Goal: Task Accomplishment & Management: Use online tool/utility

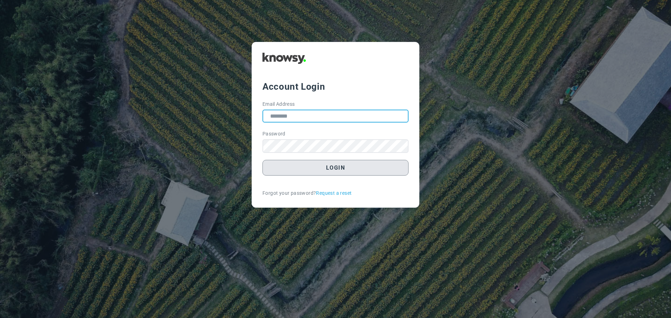
type input "**********"
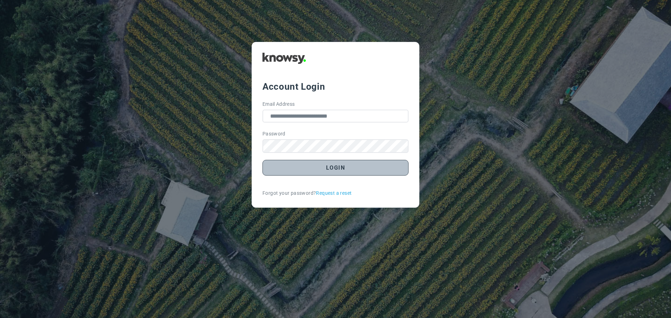
click at [340, 168] on button "Login" at bounding box center [336, 168] width 146 height 16
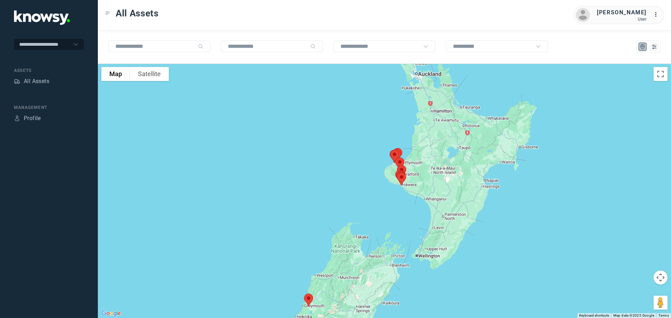
drag, startPoint x: 384, startPoint y: 210, endPoint x: 354, endPoint y: 254, distance: 53.9
click at [354, 255] on div at bounding box center [384, 191] width 573 height 255
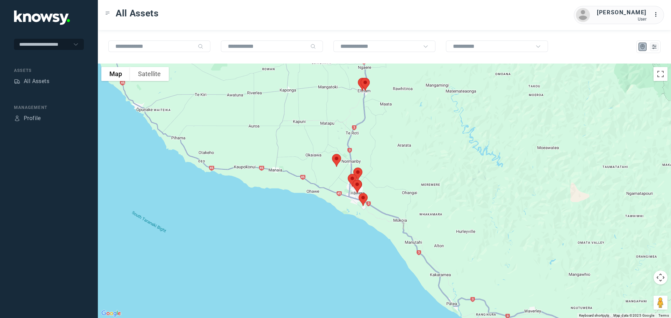
drag, startPoint x: 357, startPoint y: 177, endPoint x: 385, endPoint y: 156, distance: 34.3
click at [385, 156] on div at bounding box center [384, 191] width 573 height 255
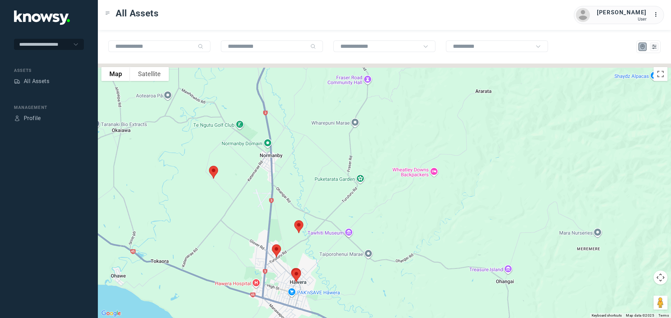
drag, startPoint x: 347, startPoint y: 132, endPoint x: 397, endPoint y: 225, distance: 105.2
click at [397, 225] on div at bounding box center [384, 191] width 573 height 255
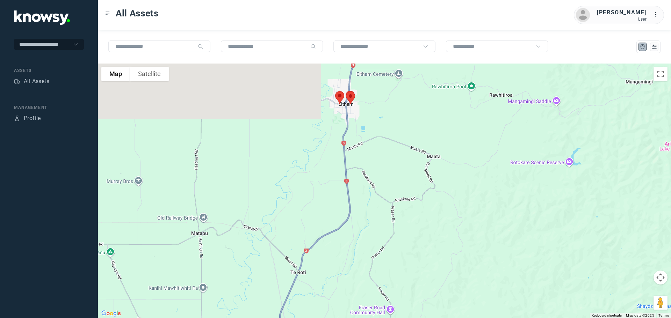
drag, startPoint x: 333, startPoint y: 220, endPoint x: 322, endPoint y: 237, distance: 20.6
click at [322, 237] on div at bounding box center [384, 191] width 573 height 255
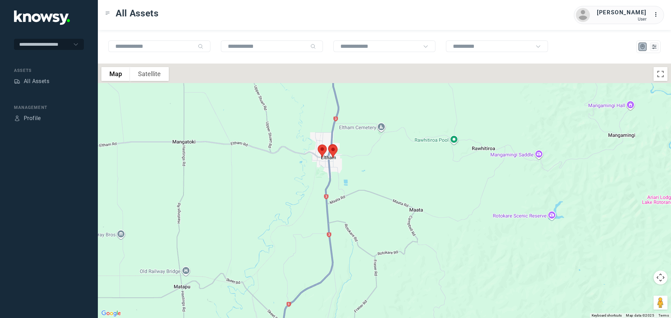
drag, startPoint x: 355, startPoint y: 178, endPoint x: 357, endPoint y: 188, distance: 9.9
click at [357, 188] on div at bounding box center [384, 191] width 573 height 255
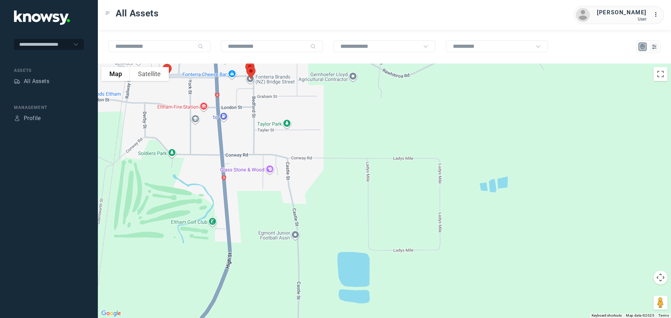
drag, startPoint x: 301, startPoint y: 121, endPoint x: 383, endPoint y: 165, distance: 93.8
click at [383, 165] on div at bounding box center [384, 191] width 573 height 255
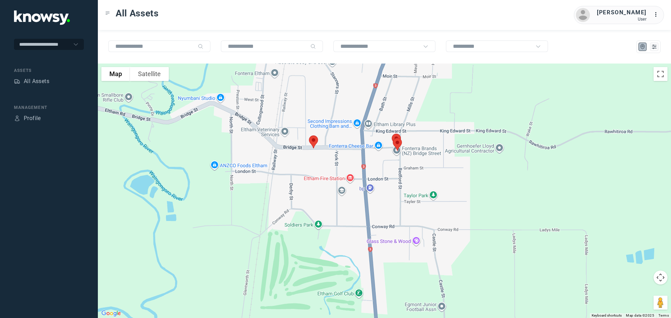
click at [314, 140] on img at bounding box center [313, 142] width 15 height 19
click at [336, 98] on button "Close" at bounding box center [336, 102] width 17 height 17
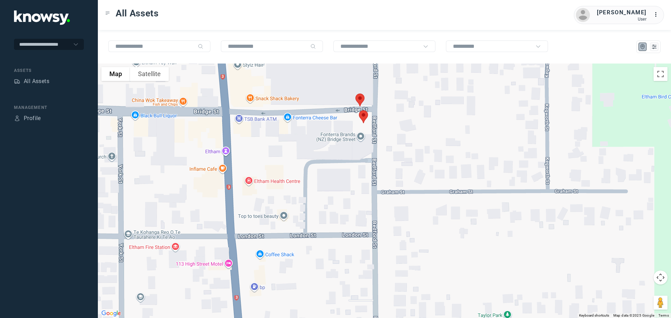
click at [365, 112] on img at bounding box center [363, 117] width 15 height 19
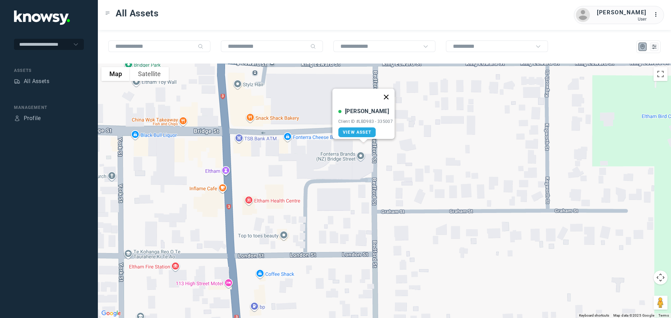
click at [389, 91] on button "Close" at bounding box center [386, 97] width 17 height 17
click at [361, 117] on img at bounding box center [360, 119] width 15 height 19
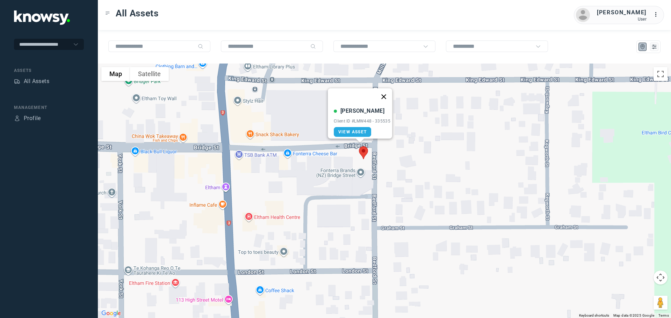
click at [387, 92] on button "Close" at bounding box center [383, 96] width 17 height 17
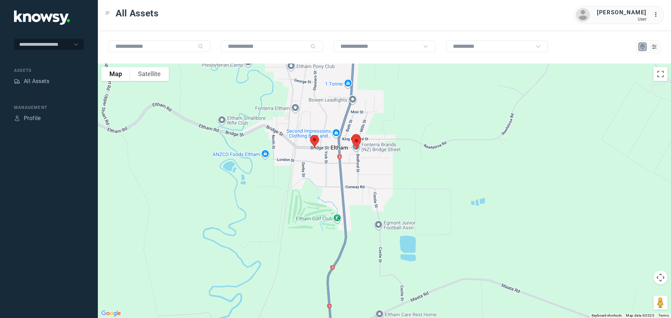
drag, startPoint x: 338, startPoint y: 149, endPoint x: 338, endPoint y: 158, distance: 9.8
click at [338, 158] on div "To navigate, press the arrow keys." at bounding box center [384, 191] width 573 height 255
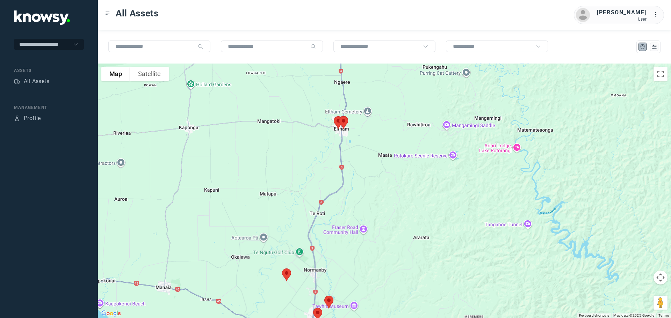
drag, startPoint x: 331, startPoint y: 110, endPoint x: 346, endPoint y: 190, distance: 81.4
click at [346, 189] on div at bounding box center [384, 191] width 573 height 255
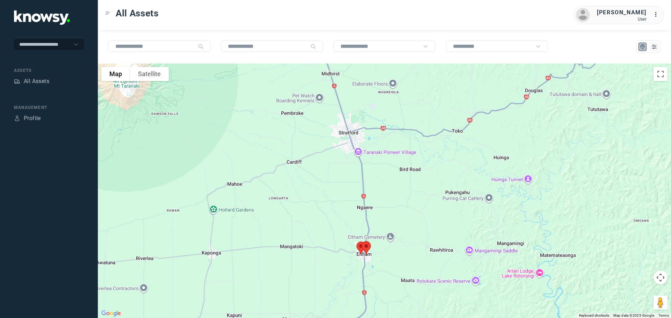
drag, startPoint x: 338, startPoint y: 153, endPoint x: 344, endPoint y: 200, distance: 47.2
click at [344, 200] on div at bounding box center [384, 191] width 573 height 255
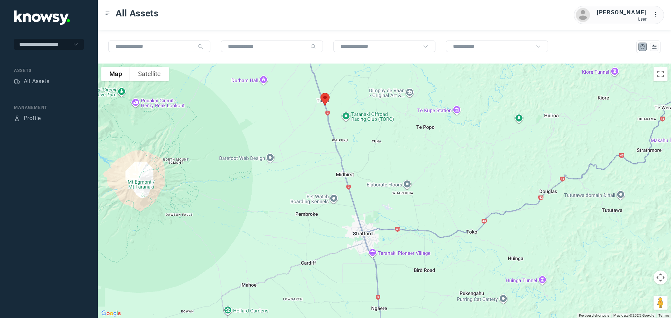
click at [330, 181] on div at bounding box center [384, 191] width 573 height 255
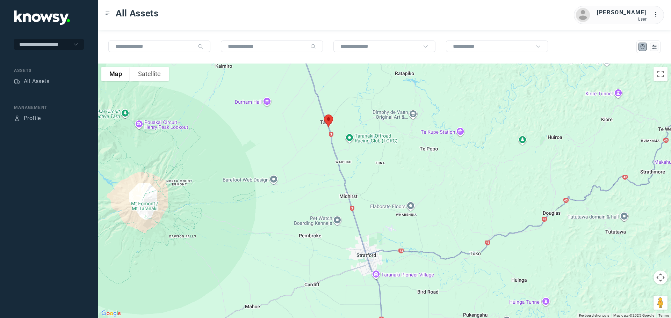
click at [328, 120] on img at bounding box center [328, 121] width 15 height 19
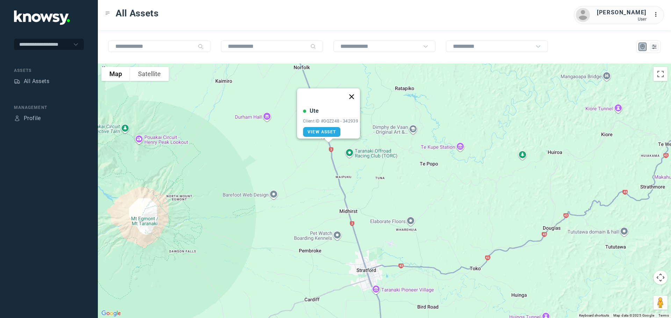
click at [354, 92] on button "Close" at bounding box center [351, 96] width 17 height 17
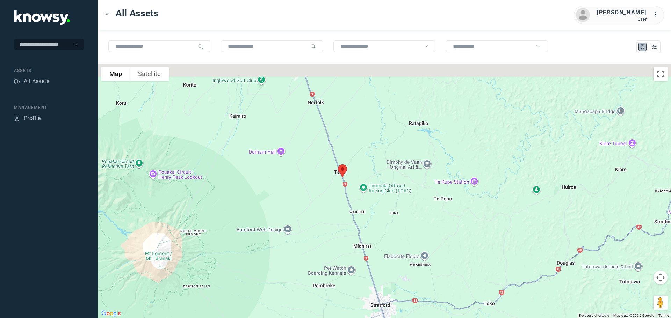
drag, startPoint x: 283, startPoint y: 114, endPoint x: 298, endPoint y: 149, distance: 38.4
click at [298, 149] on div at bounding box center [384, 191] width 573 height 255
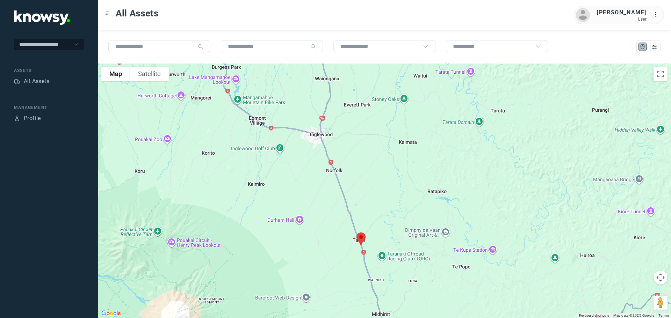
drag, startPoint x: 314, startPoint y: 141, endPoint x: 326, endPoint y: 182, distance: 42.8
click at [326, 182] on div at bounding box center [384, 191] width 573 height 255
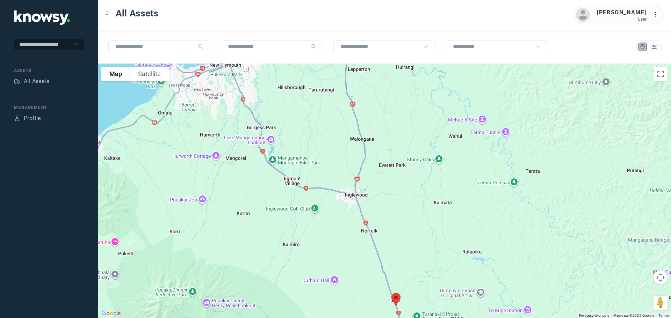
drag, startPoint x: 325, startPoint y: 162, endPoint x: 315, endPoint y: 149, distance: 15.9
click at [342, 189] on div at bounding box center [384, 191] width 573 height 255
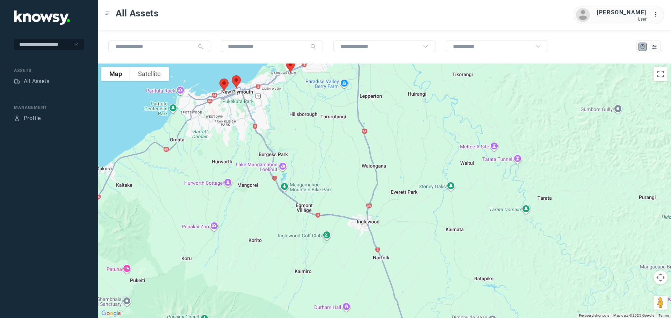
drag, startPoint x: 315, startPoint y: 158, endPoint x: 330, endPoint y: 192, distance: 37.2
click at [330, 192] on div at bounding box center [384, 191] width 573 height 255
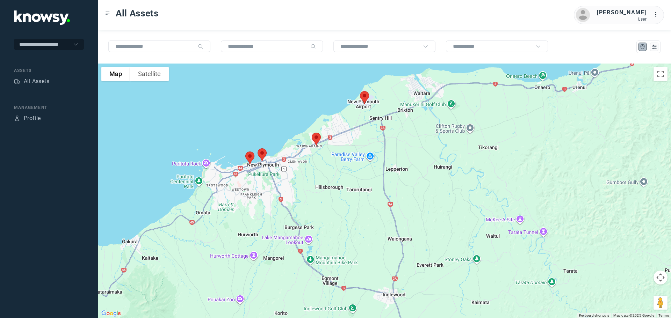
drag, startPoint x: 307, startPoint y: 157, endPoint x: 311, endPoint y: 184, distance: 27.3
click at [311, 184] on div at bounding box center [384, 191] width 573 height 255
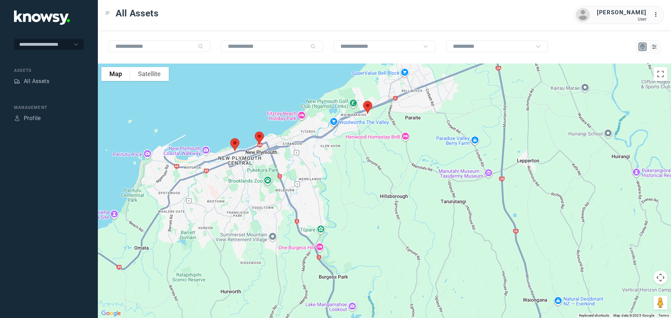
drag, startPoint x: 286, startPoint y: 172, endPoint x: 367, endPoint y: 172, distance: 81.4
click at [371, 171] on div at bounding box center [384, 191] width 573 height 255
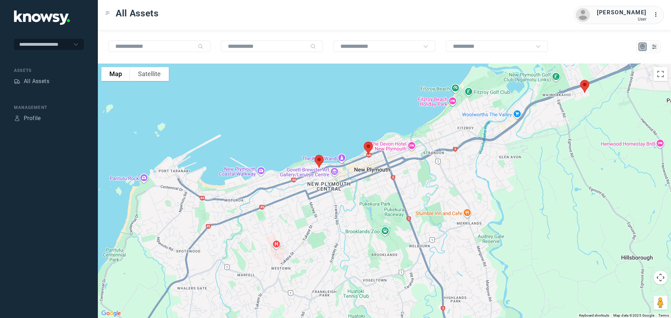
drag, startPoint x: 358, startPoint y: 140, endPoint x: 325, endPoint y: 189, distance: 59.7
click at [331, 189] on div at bounding box center [384, 191] width 573 height 255
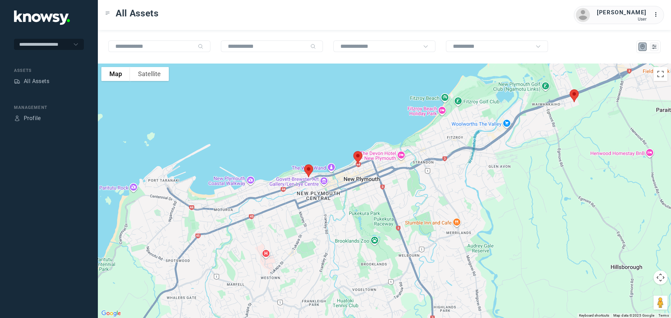
click at [309, 169] on img at bounding box center [308, 171] width 15 height 19
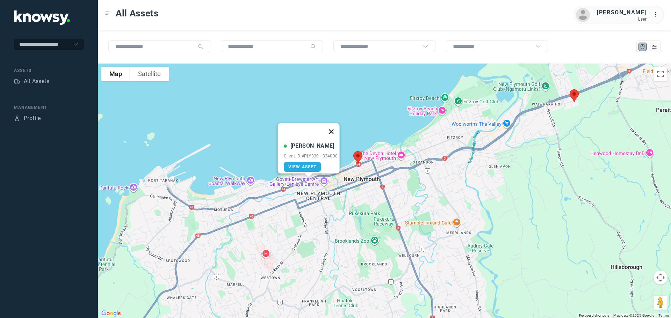
click at [333, 127] on button "Close" at bounding box center [331, 131] width 17 height 17
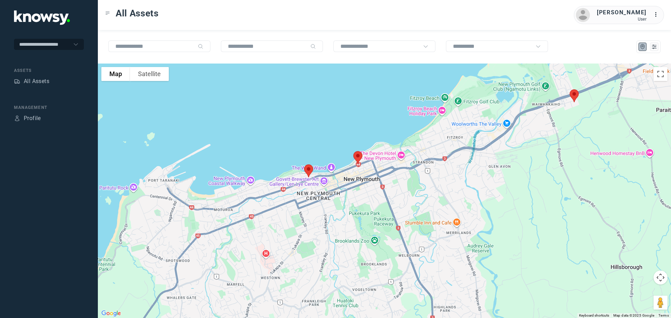
click at [358, 160] on img at bounding box center [358, 158] width 15 height 19
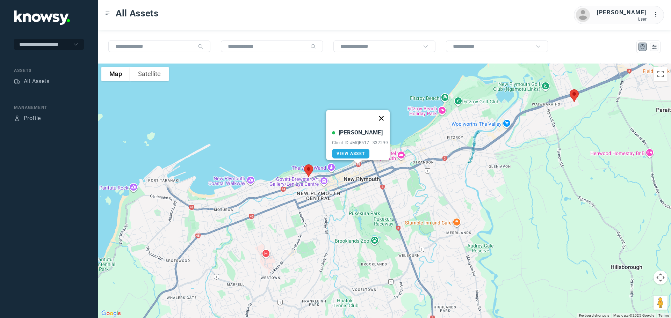
click at [385, 115] on button "Close" at bounding box center [381, 118] width 17 height 17
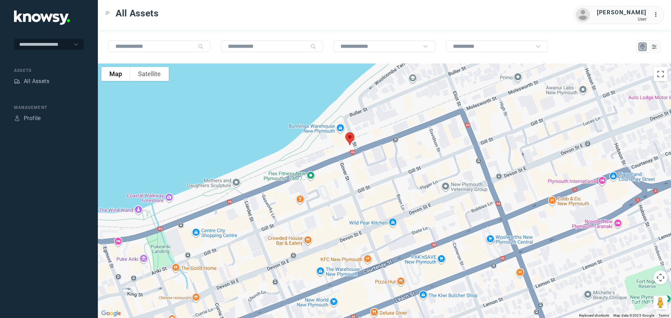
drag, startPoint x: 357, startPoint y: 127, endPoint x: 359, endPoint y: 152, distance: 25.6
click at [359, 152] on div at bounding box center [384, 191] width 573 height 255
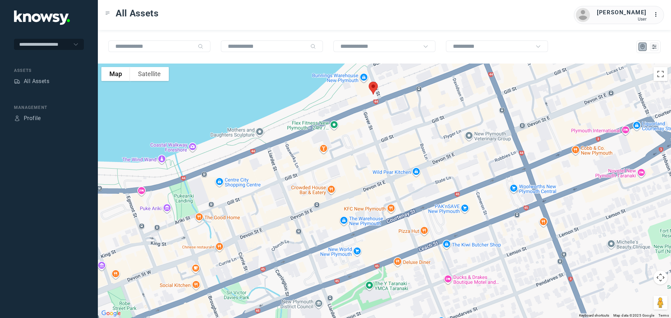
drag, startPoint x: 491, startPoint y: 221, endPoint x: 492, endPoint y: 141, distance: 79.7
click at [492, 141] on div at bounding box center [384, 191] width 573 height 255
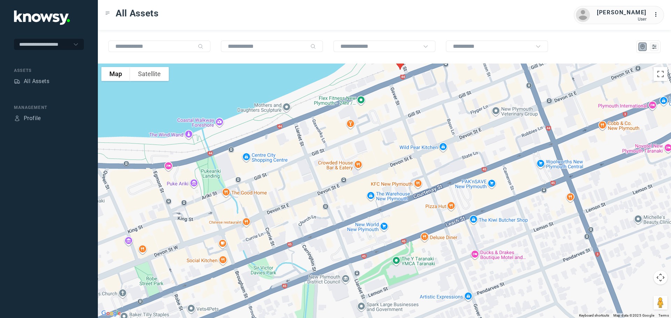
drag, startPoint x: 402, startPoint y: 171, endPoint x: 402, endPoint y: 163, distance: 8.4
click at [402, 163] on div at bounding box center [384, 191] width 573 height 255
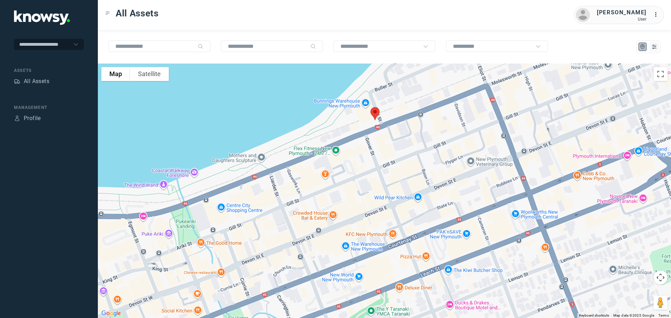
drag, startPoint x: 465, startPoint y: 107, endPoint x: 455, endPoint y: 155, distance: 48.3
click at [455, 155] on div at bounding box center [384, 191] width 573 height 255
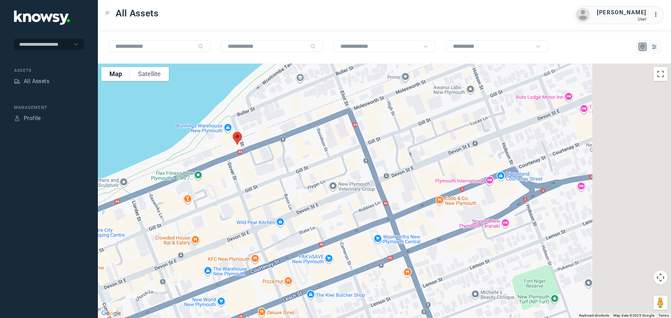
drag, startPoint x: 465, startPoint y: 122, endPoint x: 345, endPoint y: 139, distance: 120.8
click at [346, 139] on div at bounding box center [384, 191] width 573 height 255
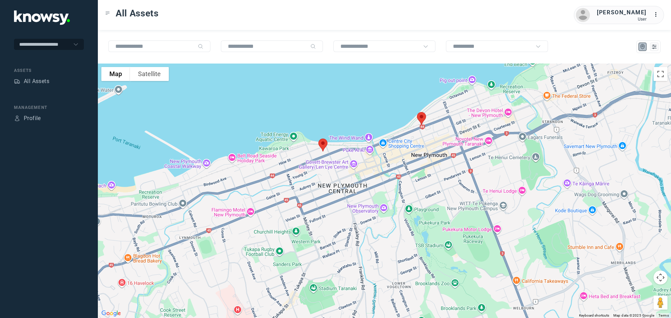
drag, startPoint x: 406, startPoint y: 144, endPoint x: 439, endPoint y: 139, distance: 34.0
click at [439, 139] on div at bounding box center [384, 191] width 573 height 255
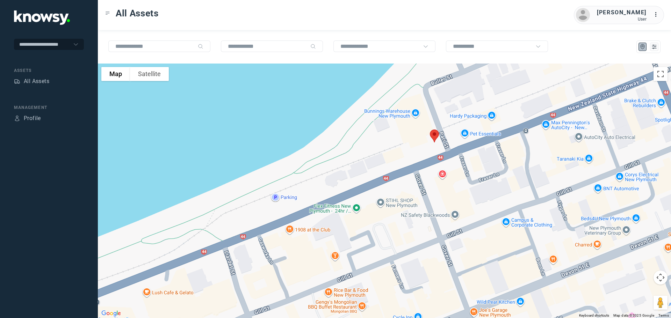
drag, startPoint x: 425, startPoint y: 121, endPoint x: 503, endPoint y: 207, distance: 116.8
click at [503, 207] on div at bounding box center [384, 191] width 573 height 255
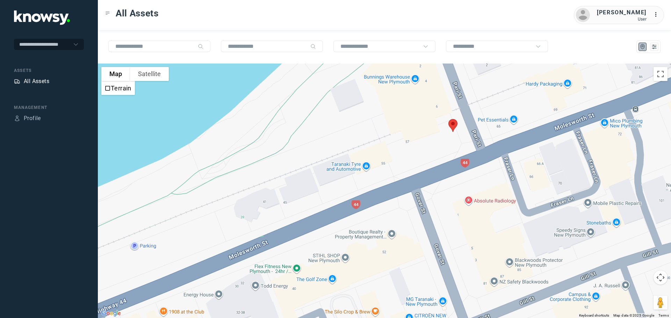
click at [38, 81] on div "All Assets" at bounding box center [37, 81] width 26 height 8
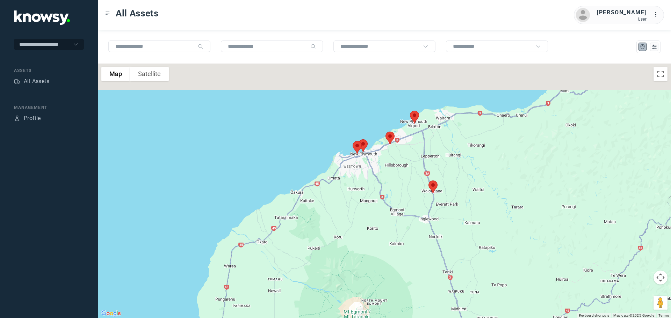
drag, startPoint x: 387, startPoint y: 116, endPoint x: 431, endPoint y: 172, distance: 70.9
click at [431, 172] on div at bounding box center [384, 191] width 573 height 255
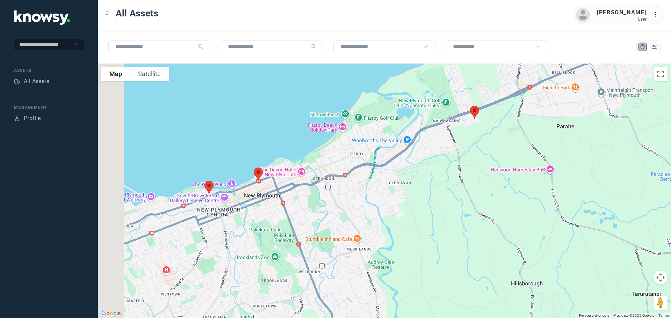
drag, startPoint x: 372, startPoint y: 163, endPoint x: 493, endPoint y: 173, distance: 121.0
click at [493, 173] on div at bounding box center [384, 191] width 573 height 255
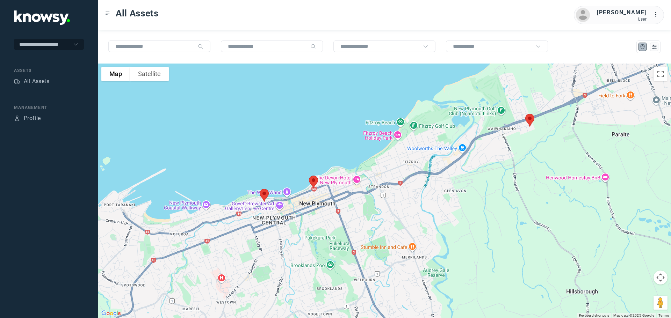
click at [529, 119] on img at bounding box center [530, 120] width 15 height 19
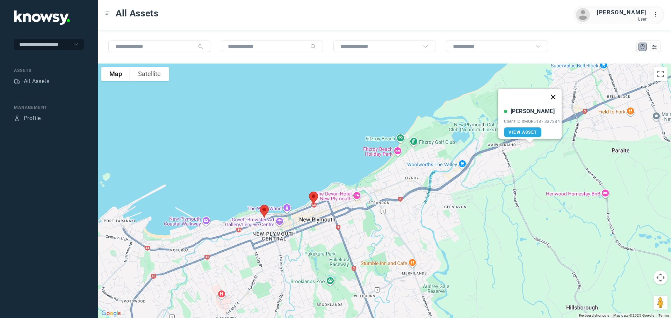
click at [556, 92] on button "Close" at bounding box center [553, 97] width 17 height 17
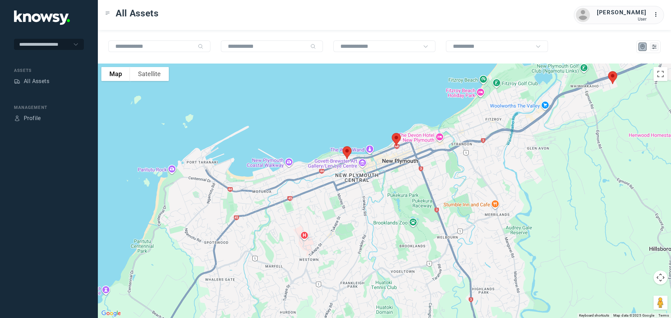
drag, startPoint x: 390, startPoint y: 193, endPoint x: 511, endPoint y: 127, distance: 137.4
click at [511, 127] on div at bounding box center [384, 191] width 573 height 255
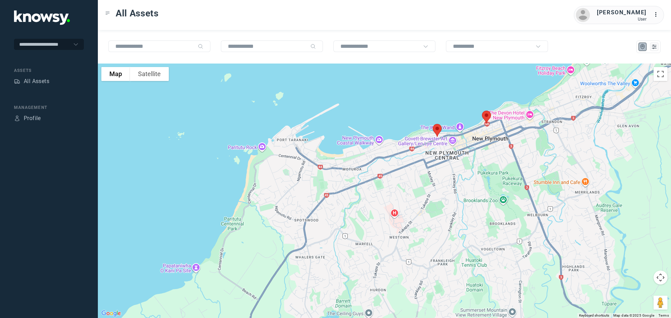
click at [487, 116] on img at bounding box center [486, 117] width 15 height 19
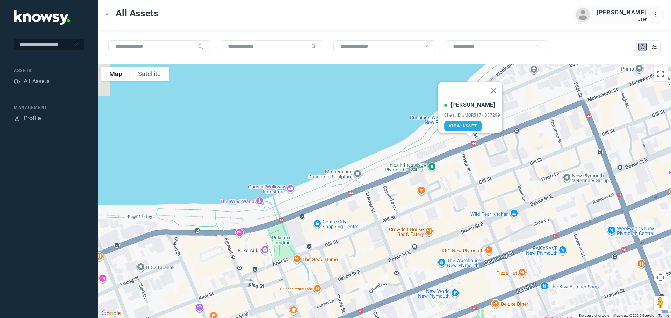
drag, startPoint x: 485, startPoint y: 102, endPoint x: 483, endPoint y: 151, distance: 49.0
click at [483, 151] on div "[PERSON_NAME] Client ID #MQR517 - 337299 View Asset" at bounding box center [384, 191] width 573 height 255
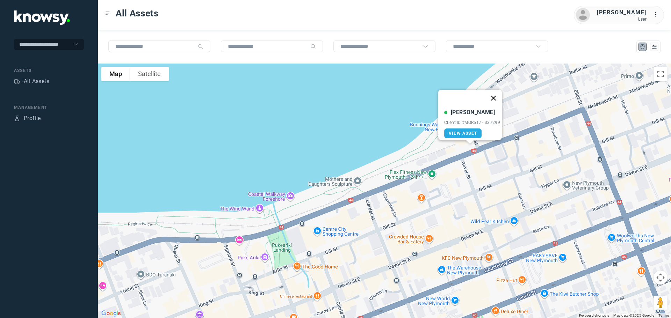
click at [495, 94] on button "Close" at bounding box center [493, 98] width 17 height 17
